Goal: Check status: Check status

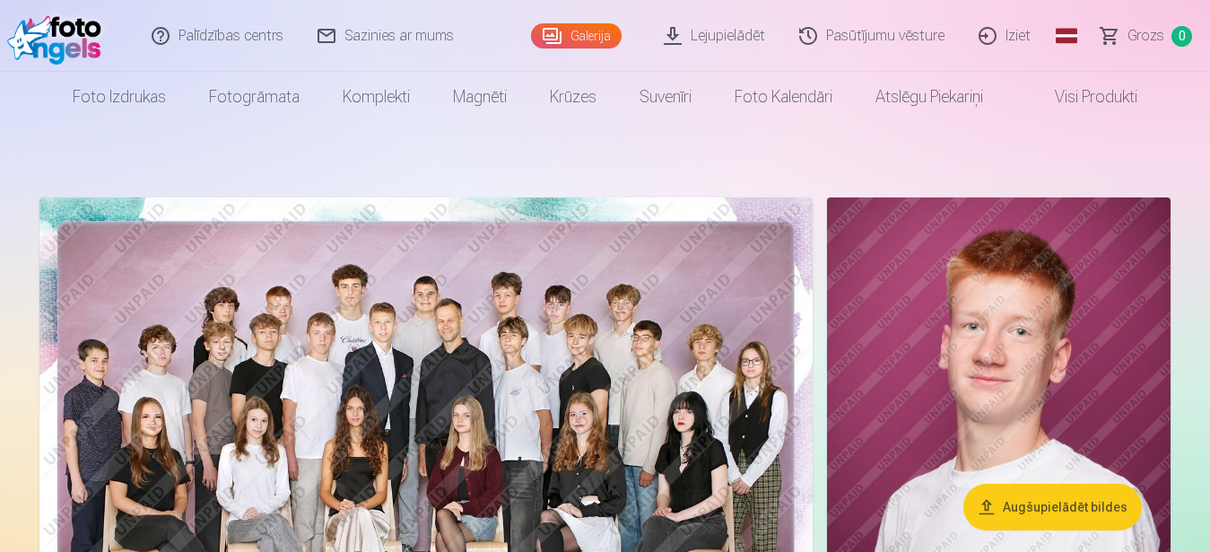
click at [690, 36] on link "Lejupielādēt" at bounding box center [715, 36] width 135 height 72
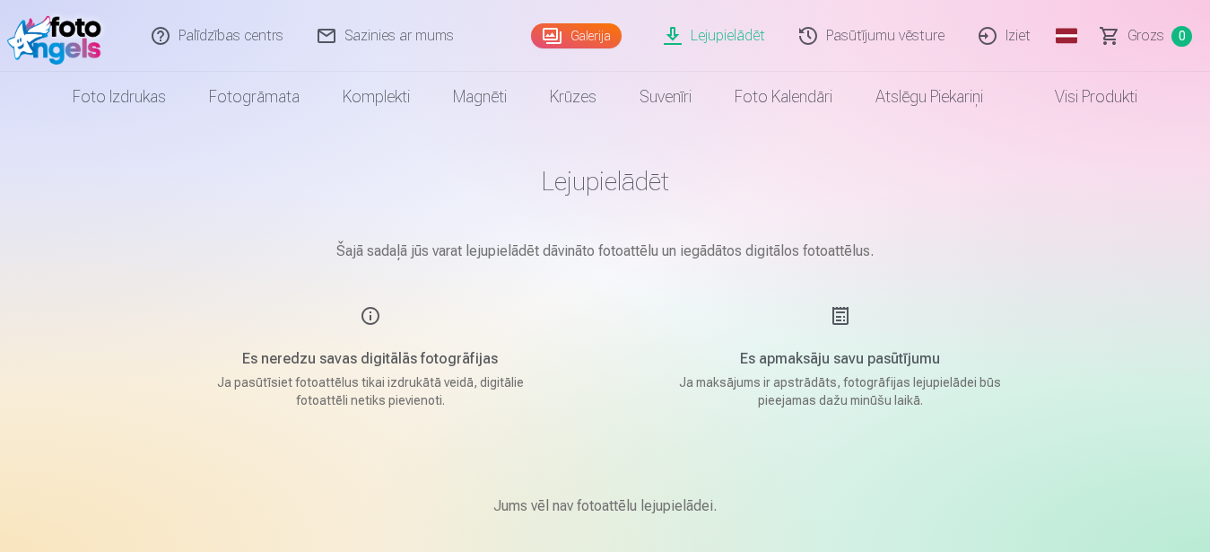
click at [872, 35] on link "Pasūtījumu vēsture" at bounding box center [872, 36] width 179 height 72
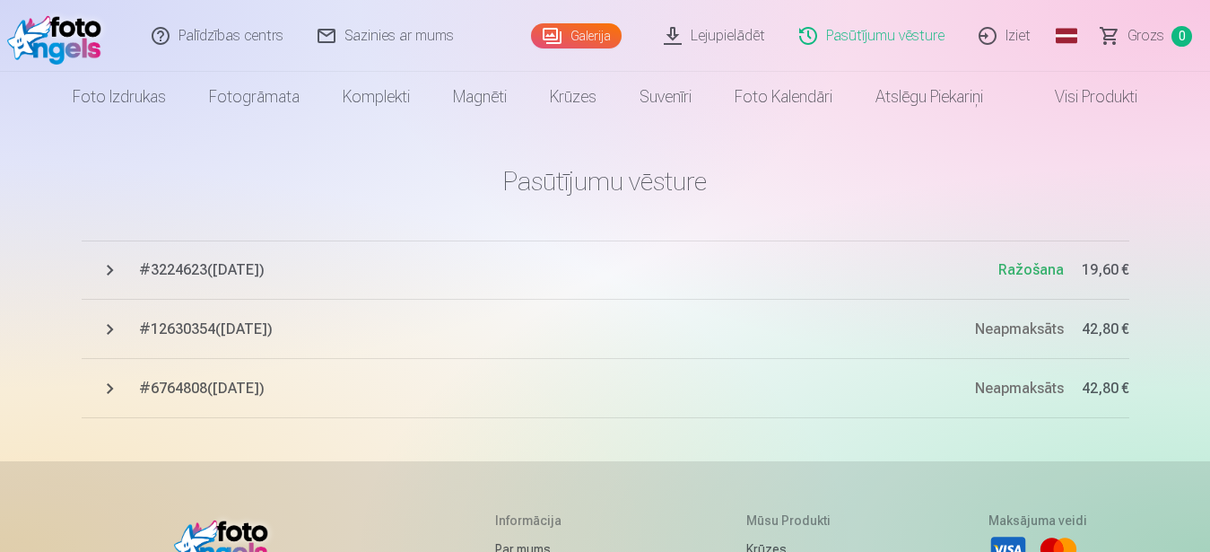
click at [414, 275] on span "# 3224623 ( [DATE] )" at bounding box center [568, 270] width 859 height 22
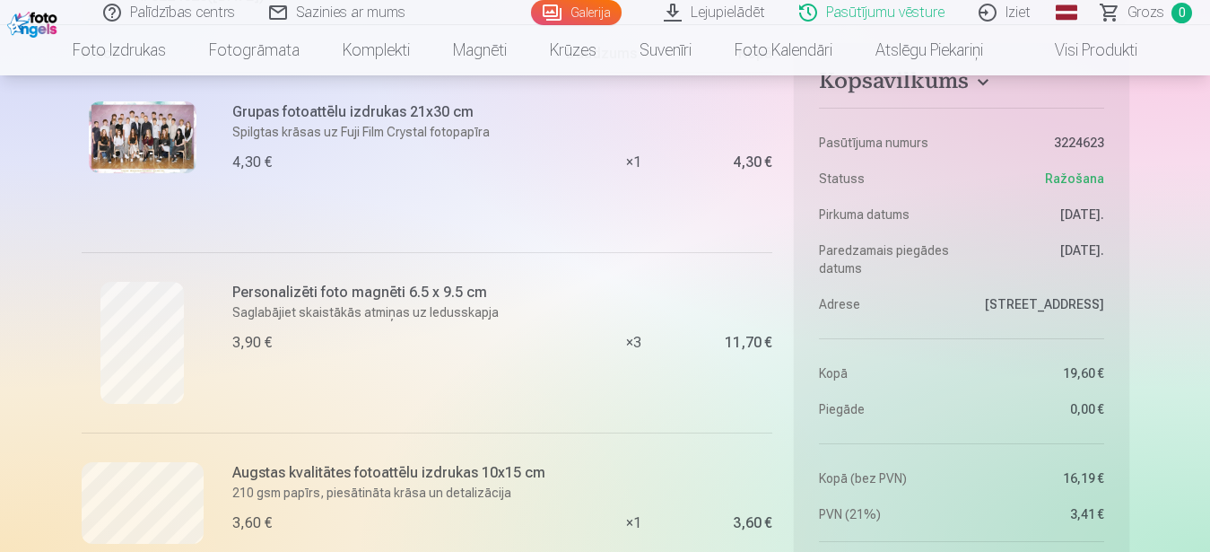
scroll to position [366, 0]
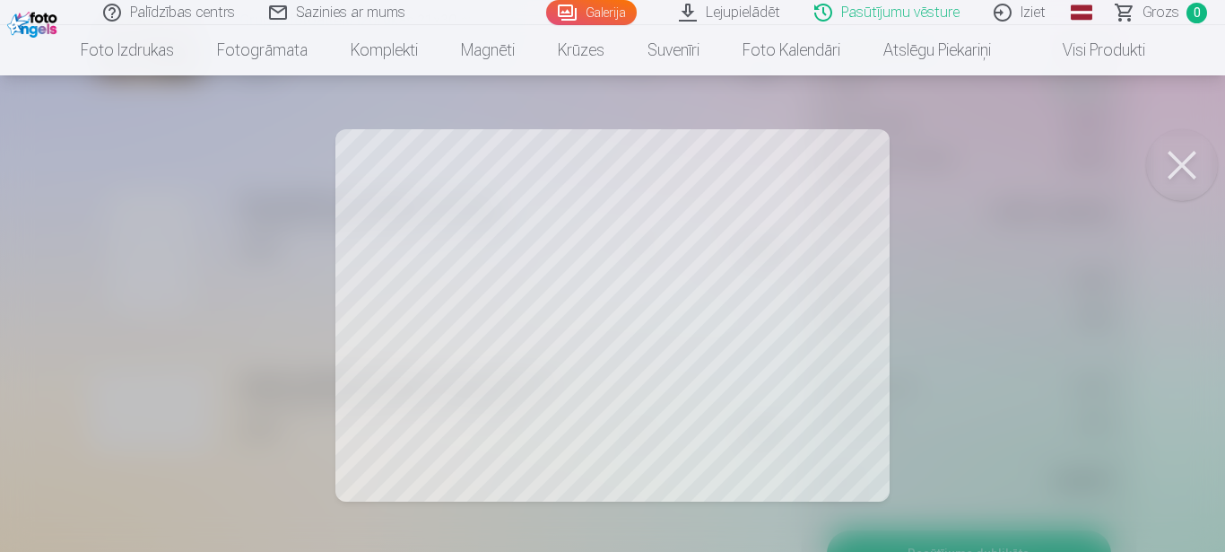
click at [1185, 161] on button at bounding box center [1183, 165] width 72 height 72
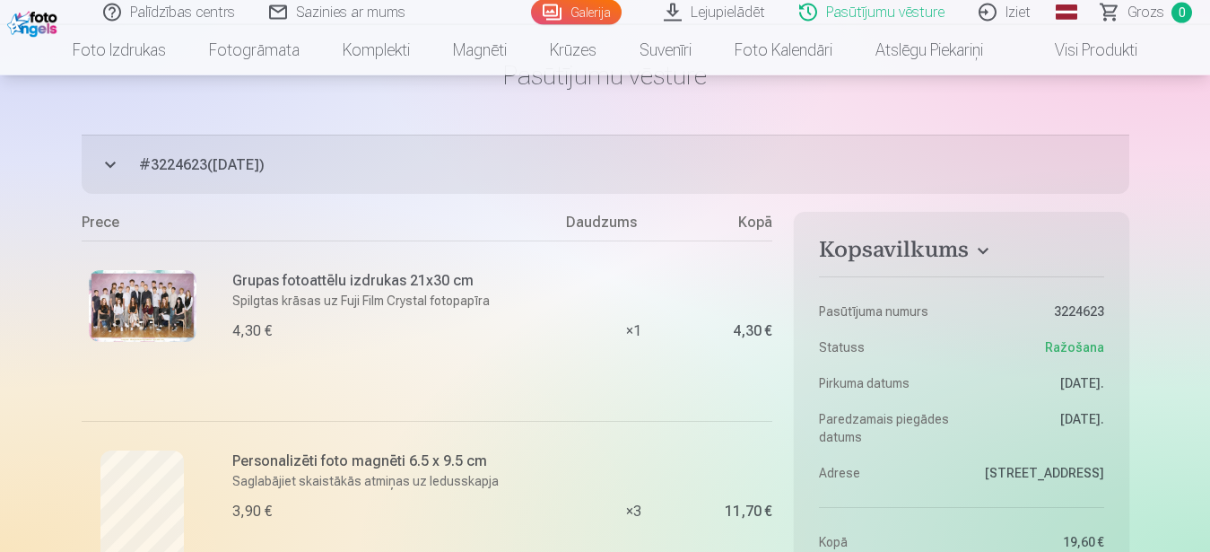
scroll to position [0, 0]
